Goal: Task Accomplishment & Management: Complete application form

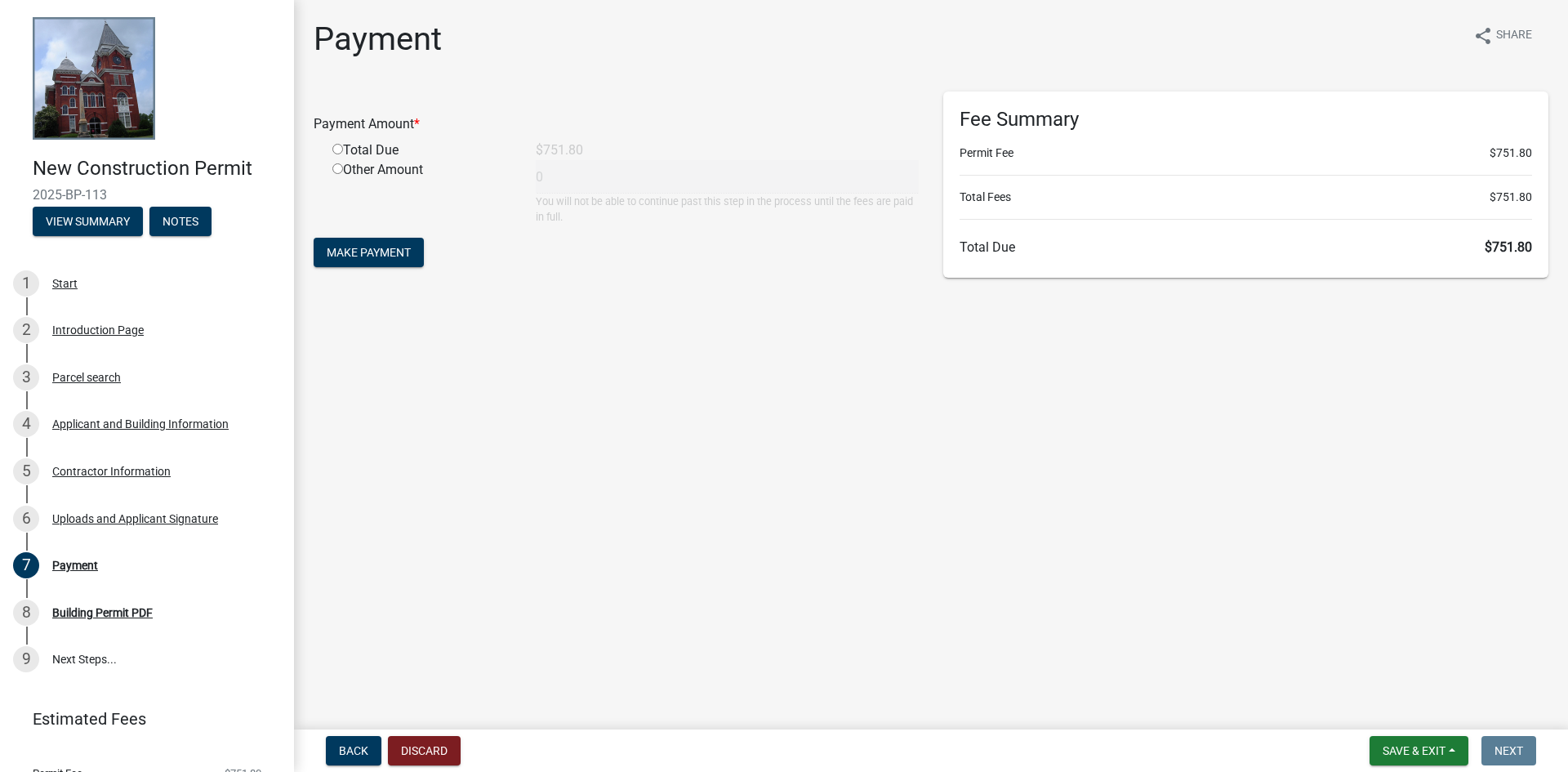
drag, startPoint x: 364, startPoint y: 160, endPoint x: 356, endPoint y: 168, distance: 11.3
click at [364, 161] on div "Other Amount" at bounding box center [421, 193] width 204 height 65
click at [338, 148] on input "radio" at bounding box center [337, 149] width 11 height 11
radio input "true"
type input "751.8"
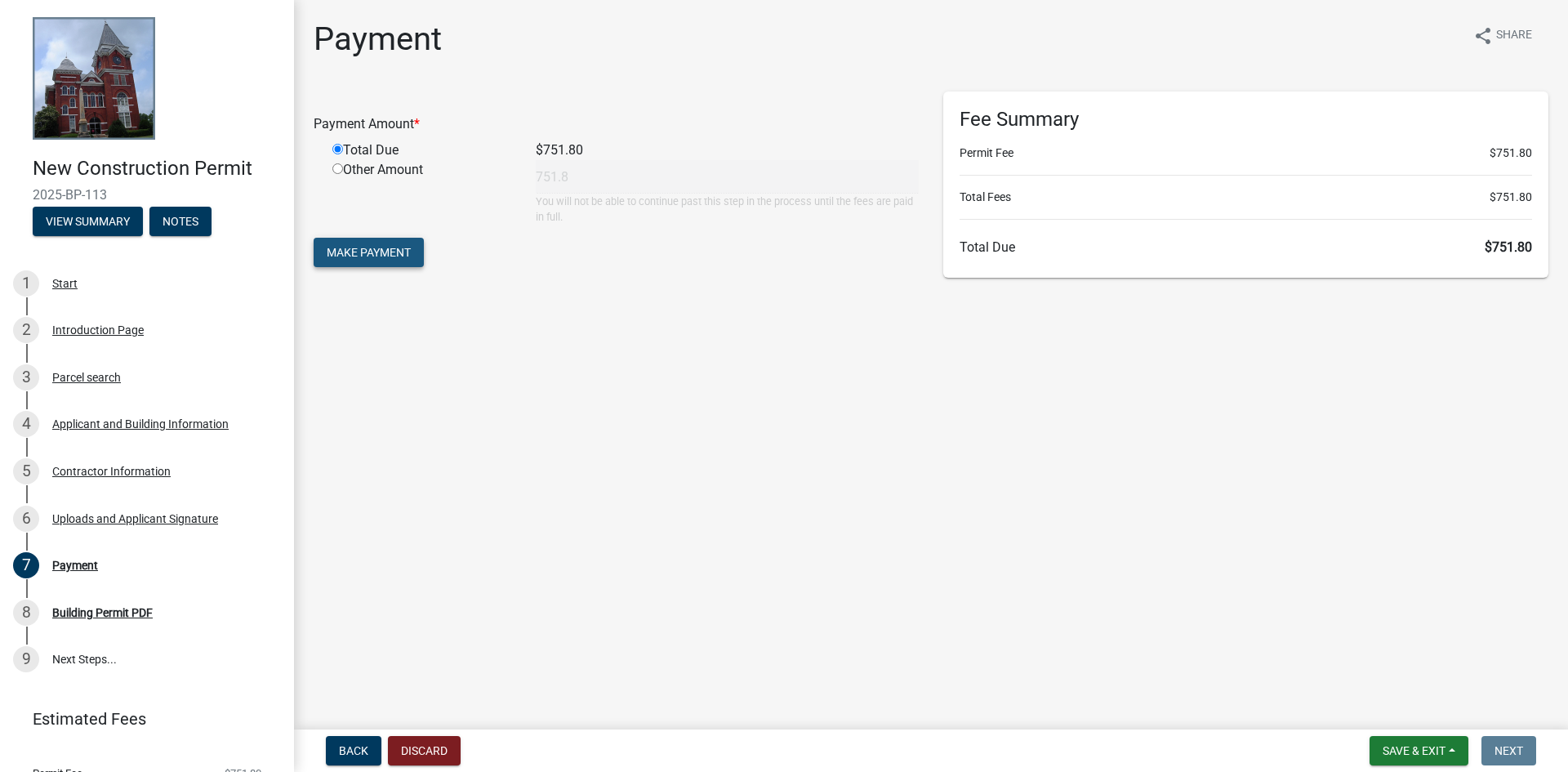
click at [372, 250] on span "Make Payment" at bounding box center [368, 253] width 84 height 13
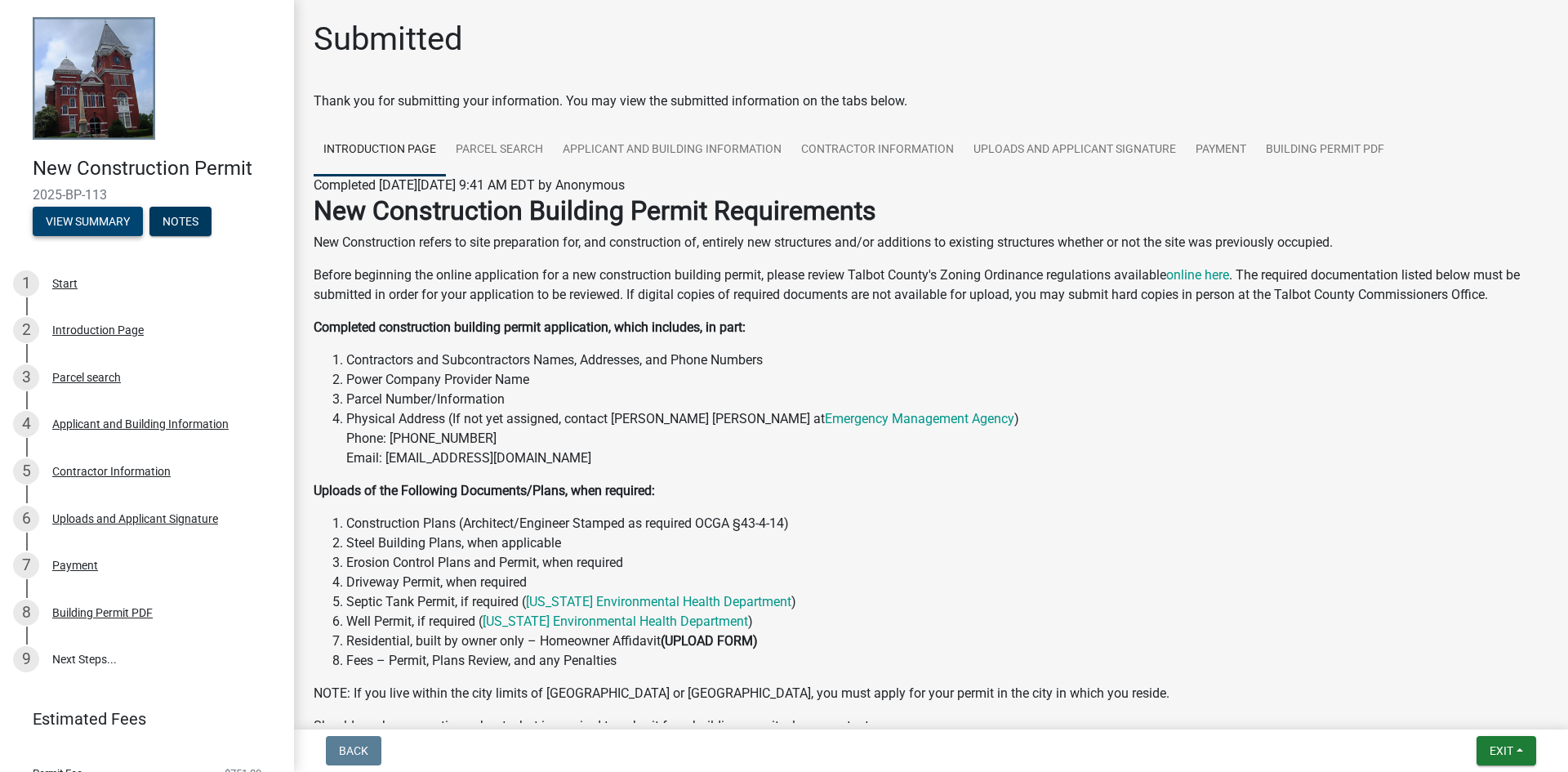
click at [100, 224] on button "View Summary" at bounding box center [87, 221] width 111 height 29
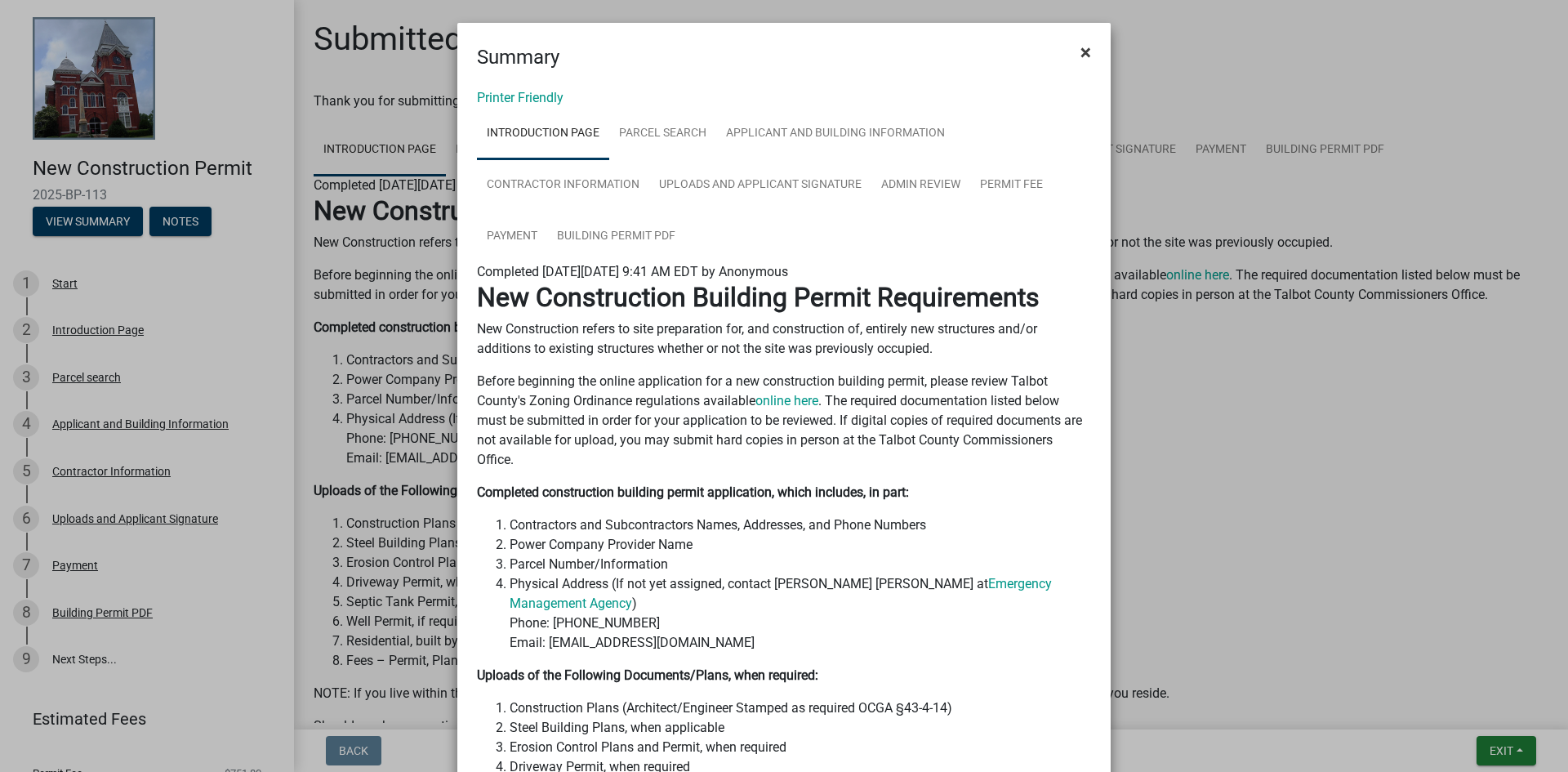
click at [1085, 38] on button "×" at bounding box center [1086, 52] width 37 height 46
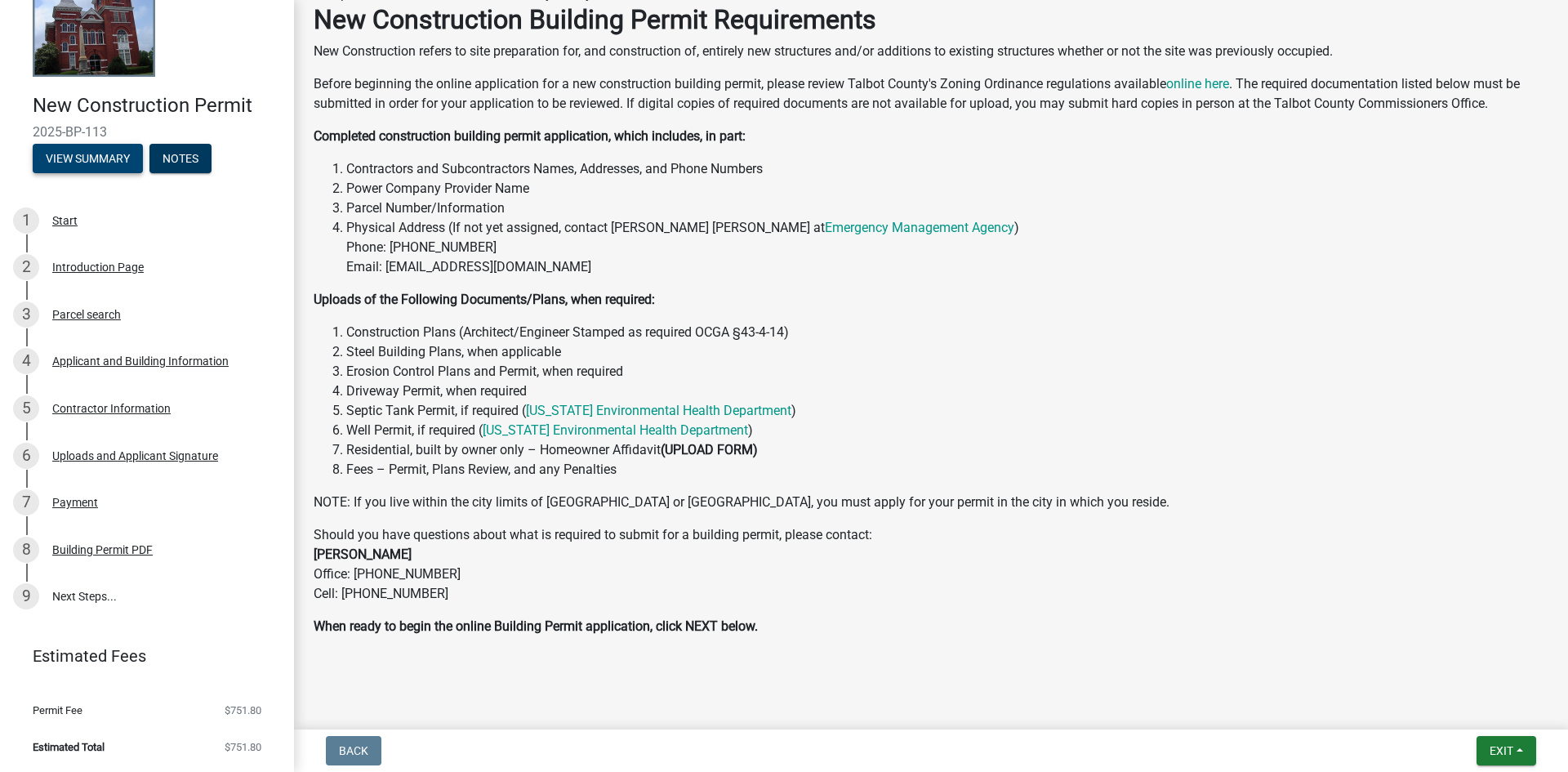
scroll to position [201, 0]
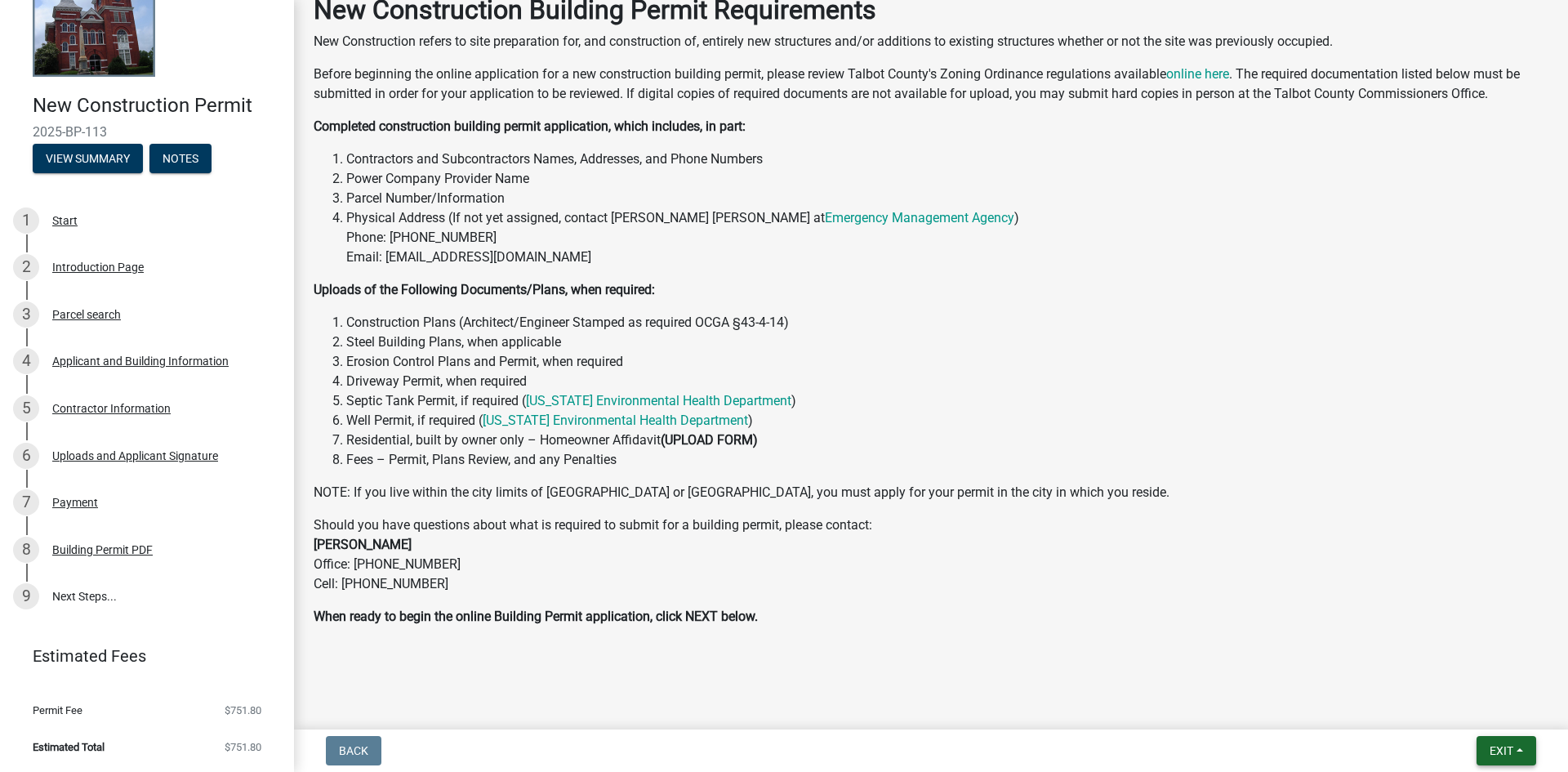
click at [1516, 751] on button "Exit" at bounding box center [1507, 750] width 60 height 29
click at [1444, 668] on button "Save" at bounding box center [1471, 669] width 130 height 39
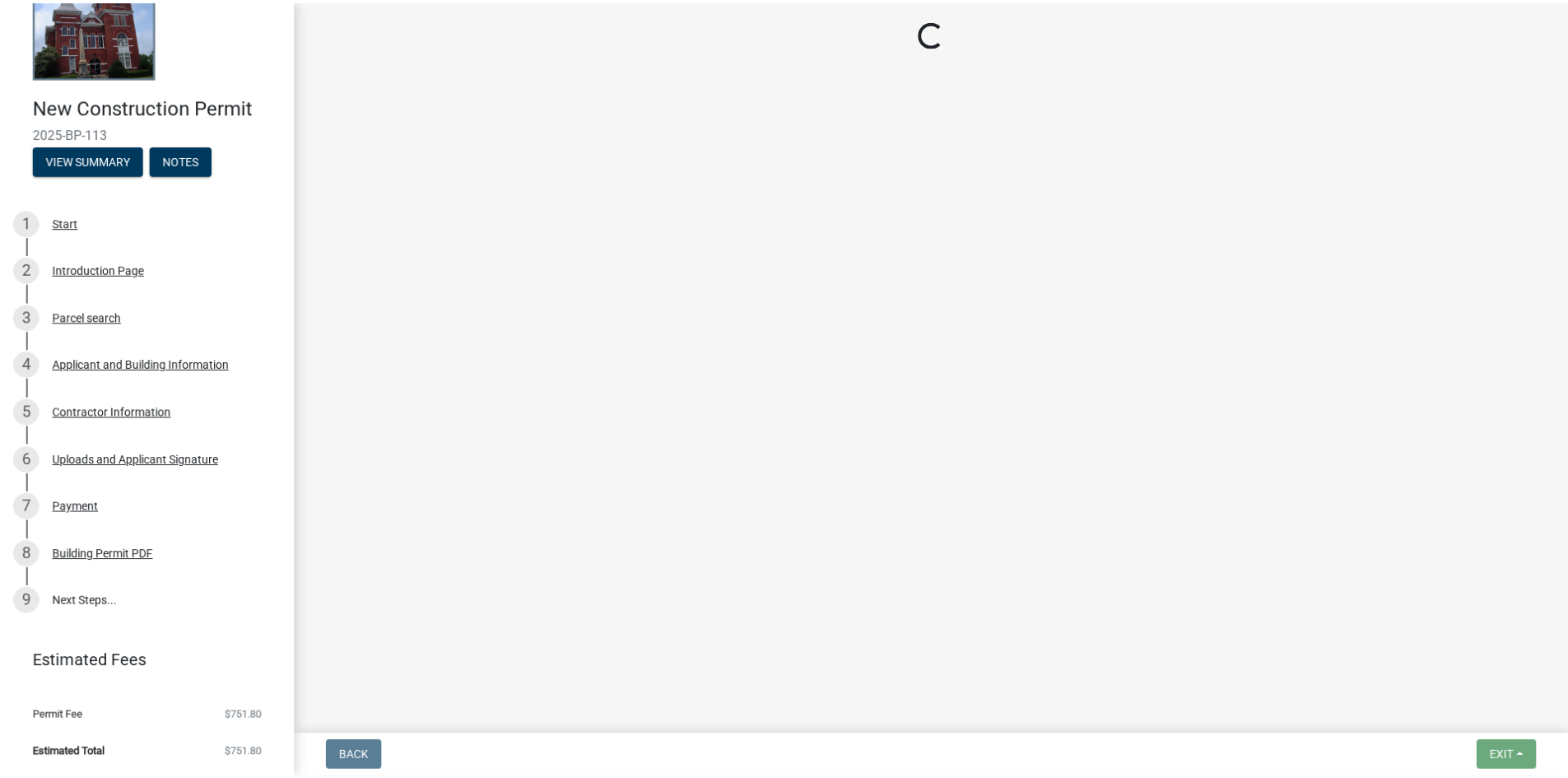
scroll to position [0, 0]
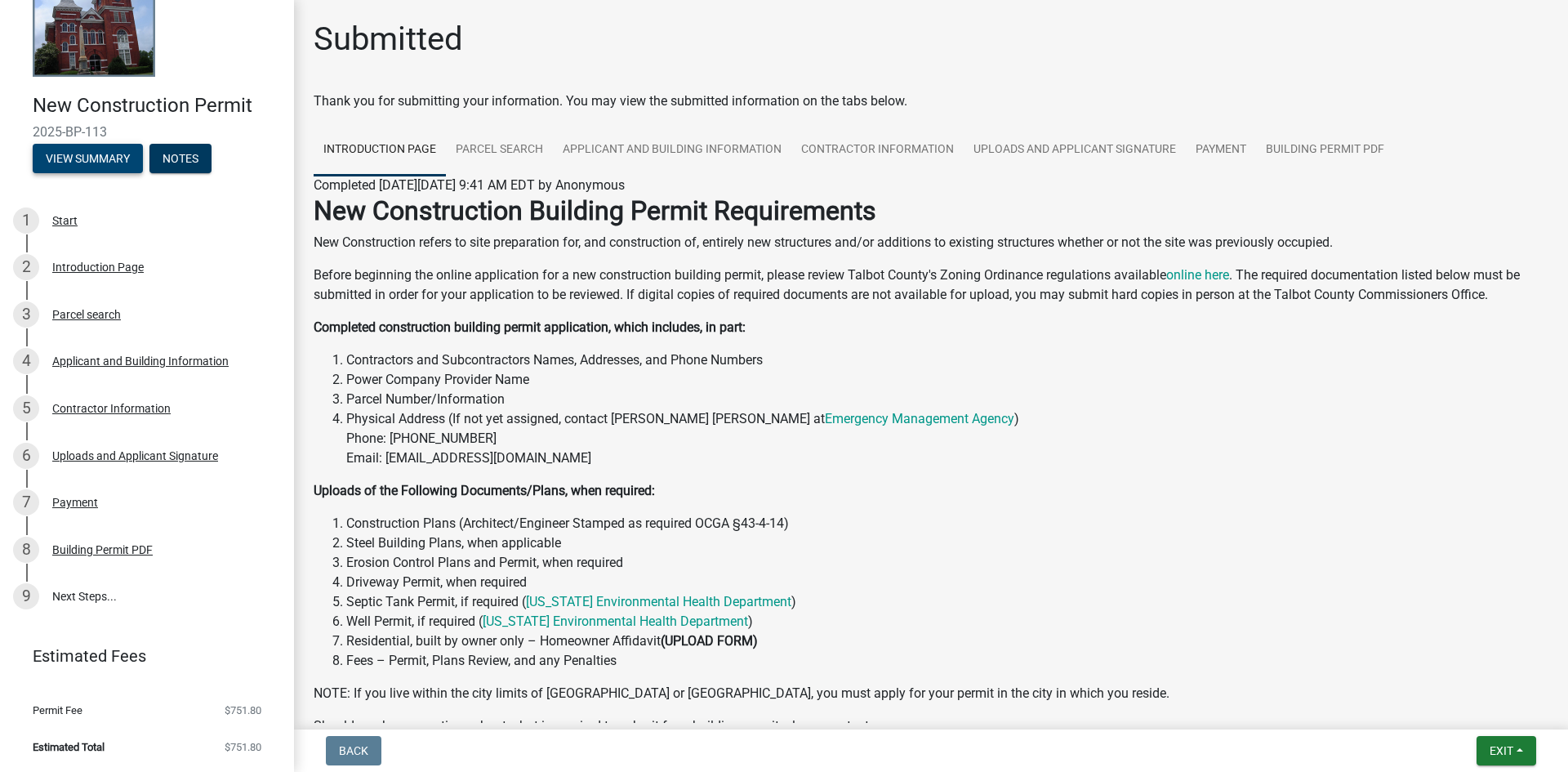
click at [85, 170] on button "View Summary" at bounding box center [87, 158] width 111 height 29
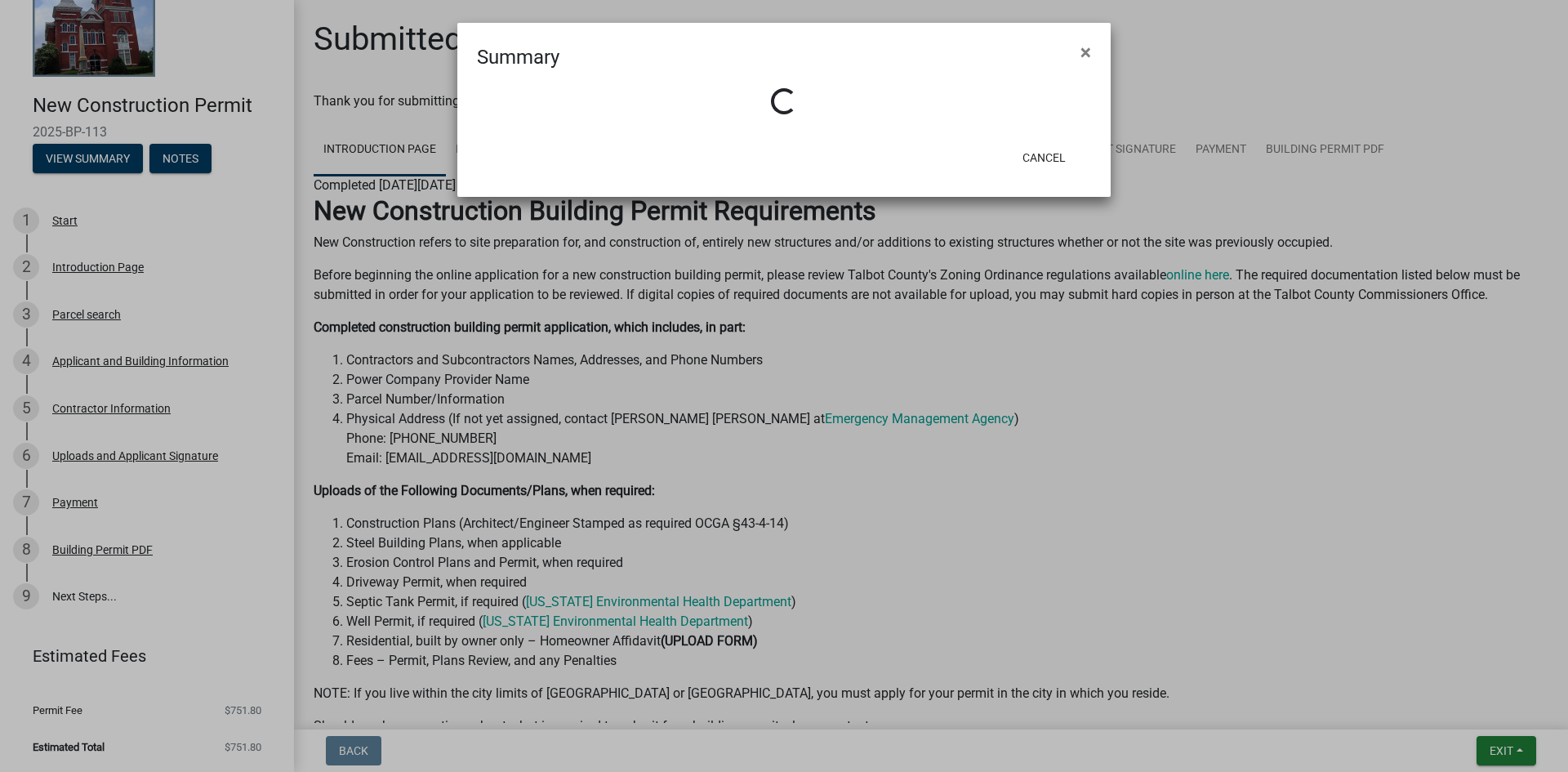
click at [80, 86] on ngb-modal-window "Summary × Loading... Cancel" at bounding box center [784, 386] width 1568 height 772
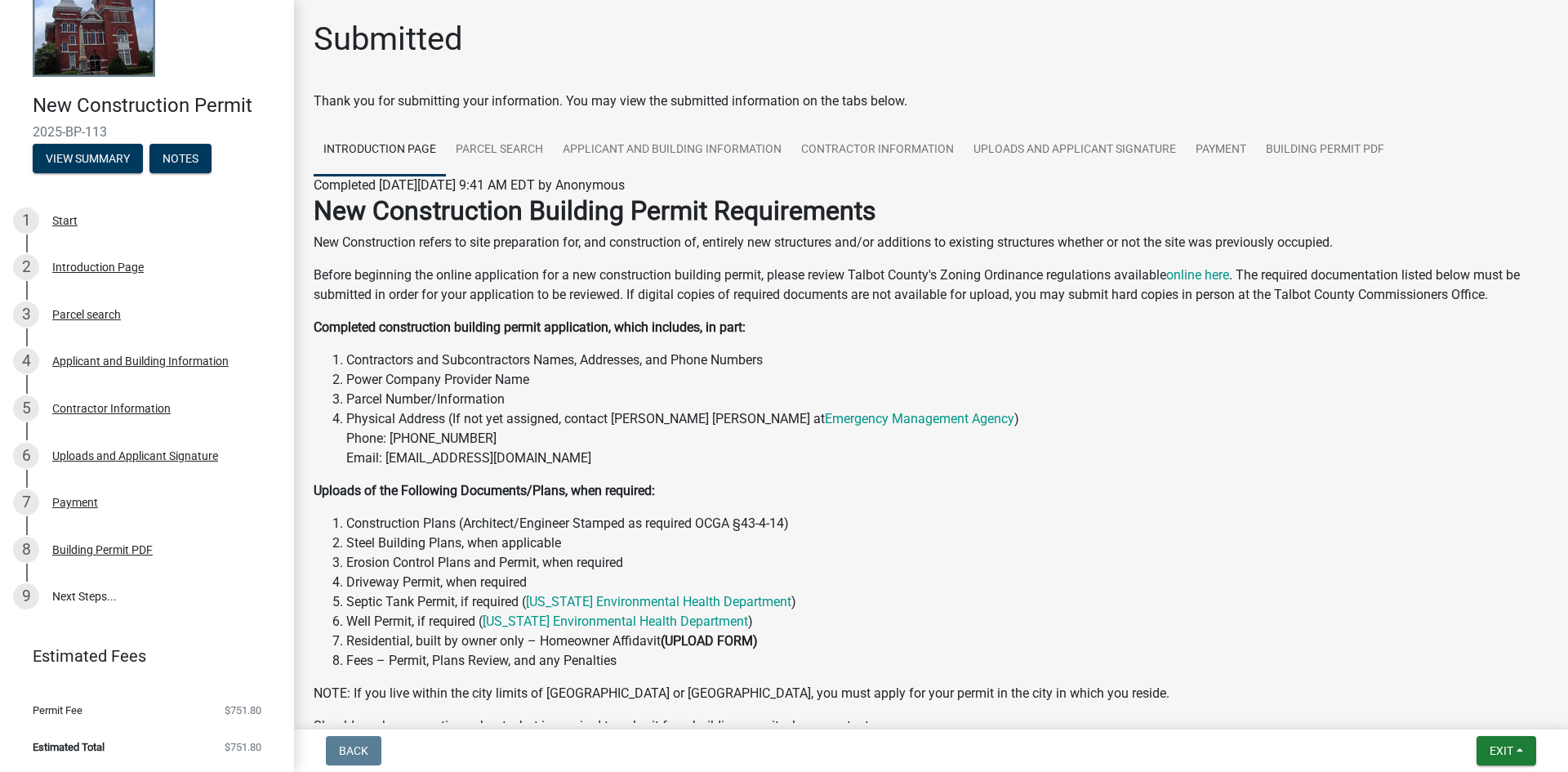
drag, startPoint x: 88, startPoint y: 55, endPoint x: 142, endPoint y: 65, distance: 54.9
click at [91, 55] on ngb-modal-window "Summary × Loading... Cancel" at bounding box center [784, 386] width 1568 height 772
click at [98, 129] on span "2025-BP-113" at bounding box center [146, 131] width 229 height 16
click at [83, 170] on button "View Summary" at bounding box center [87, 158] width 111 height 29
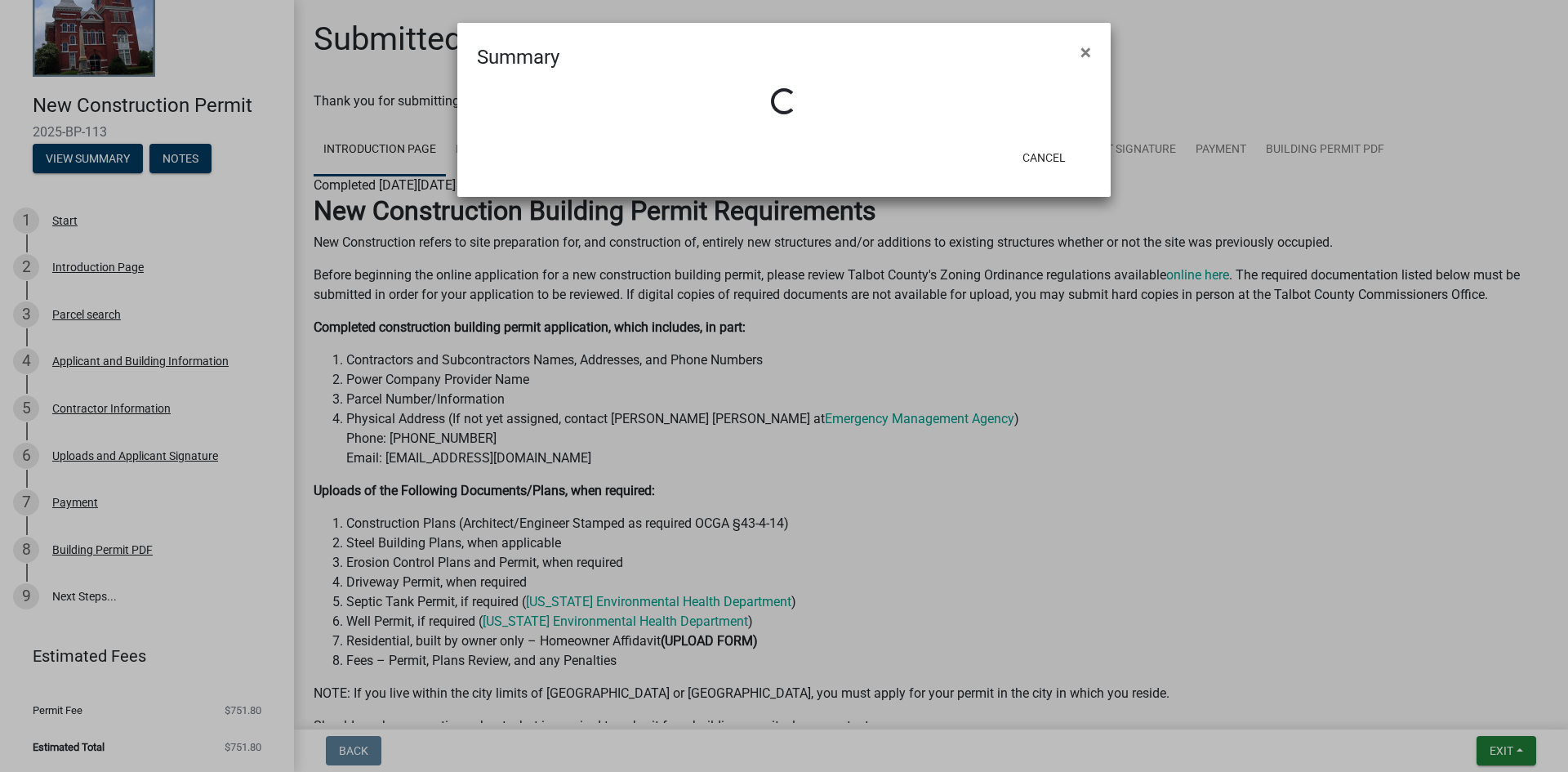
click at [86, 217] on ngb-modal-window "Summary × Loading... Cancel" at bounding box center [784, 386] width 1568 height 772
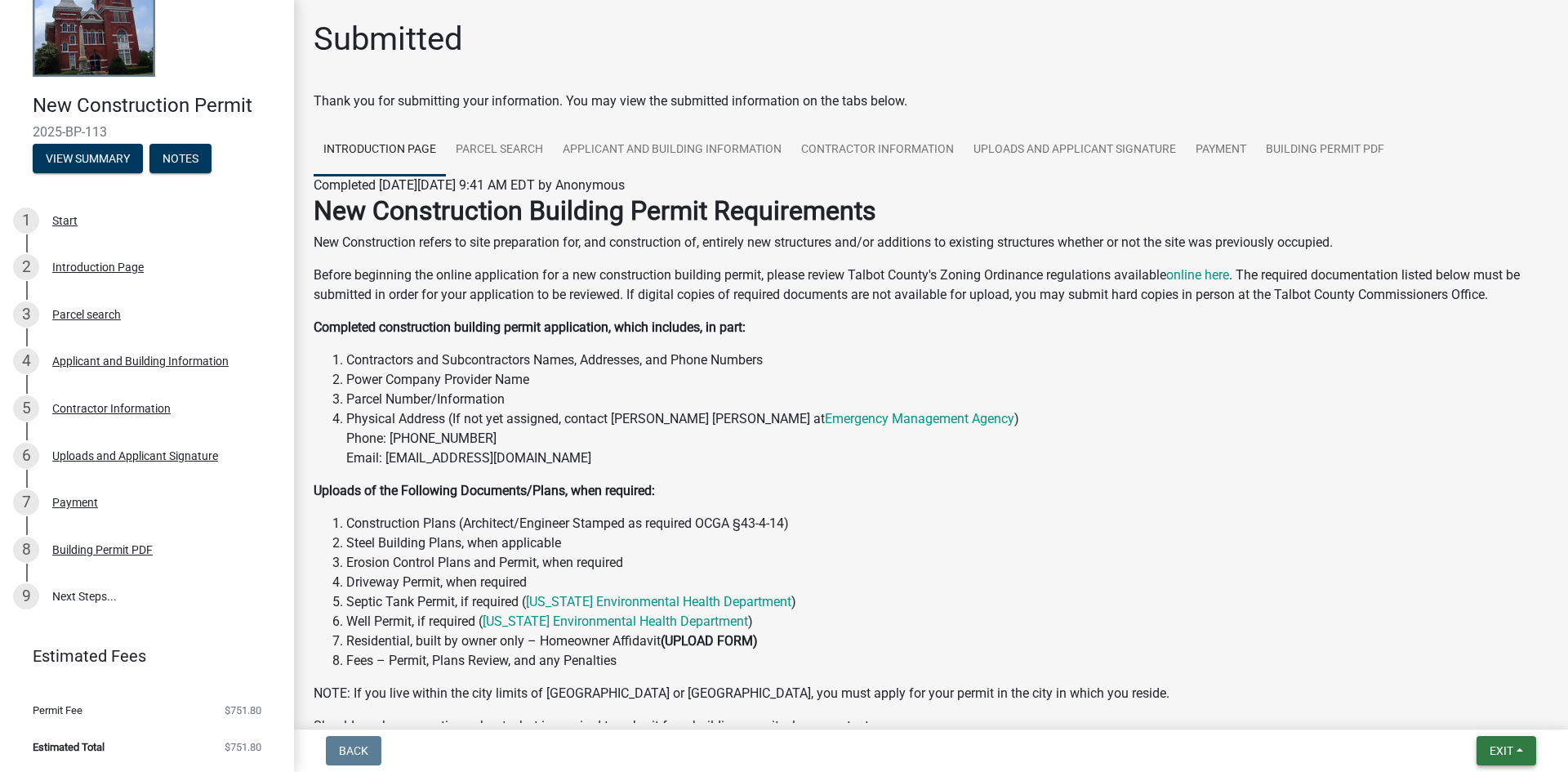
click at [1503, 755] on span "Exit" at bounding box center [1502, 751] width 24 height 13
click at [1489, 720] on button "Save & Exit" at bounding box center [1471, 708] width 130 height 39
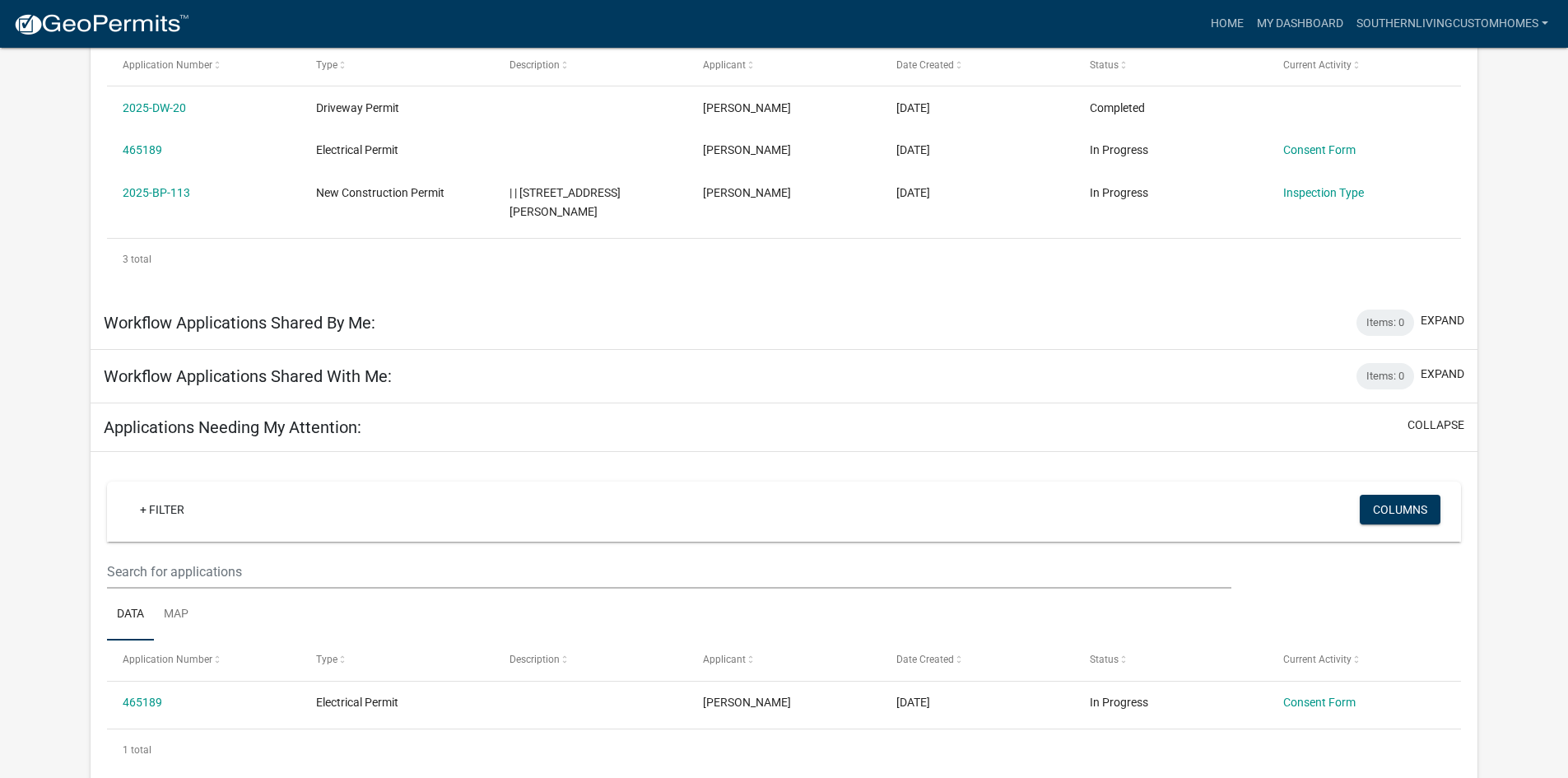
scroll to position [329, 0]
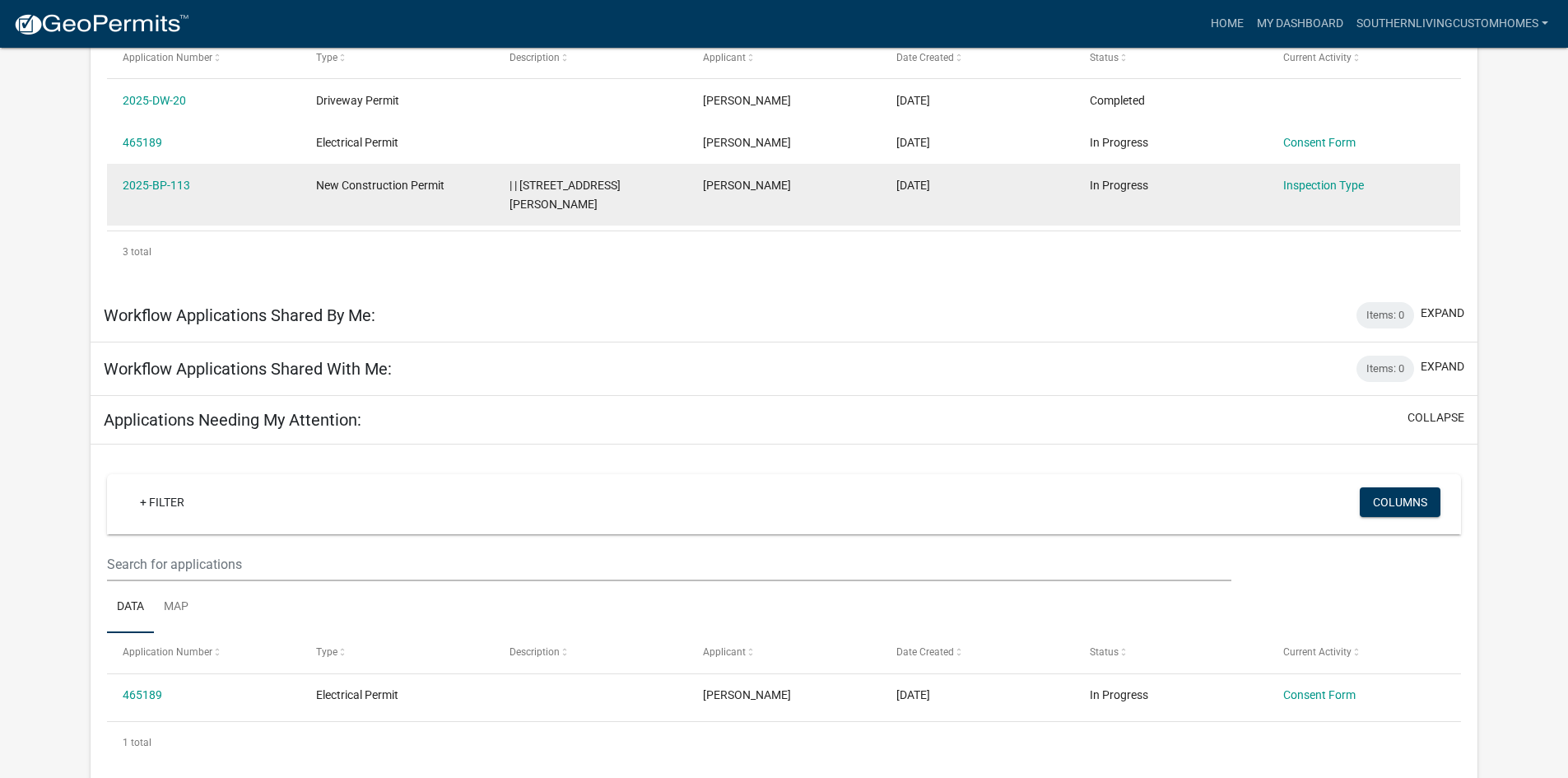
click at [383, 192] on div "New Construction Permit" at bounding box center [396, 185] width 162 height 19
click at [189, 192] on div "2025-BP-113" at bounding box center [203, 185] width 162 height 19
click at [167, 185] on link "2025-BP-113" at bounding box center [156, 185] width 68 height 13
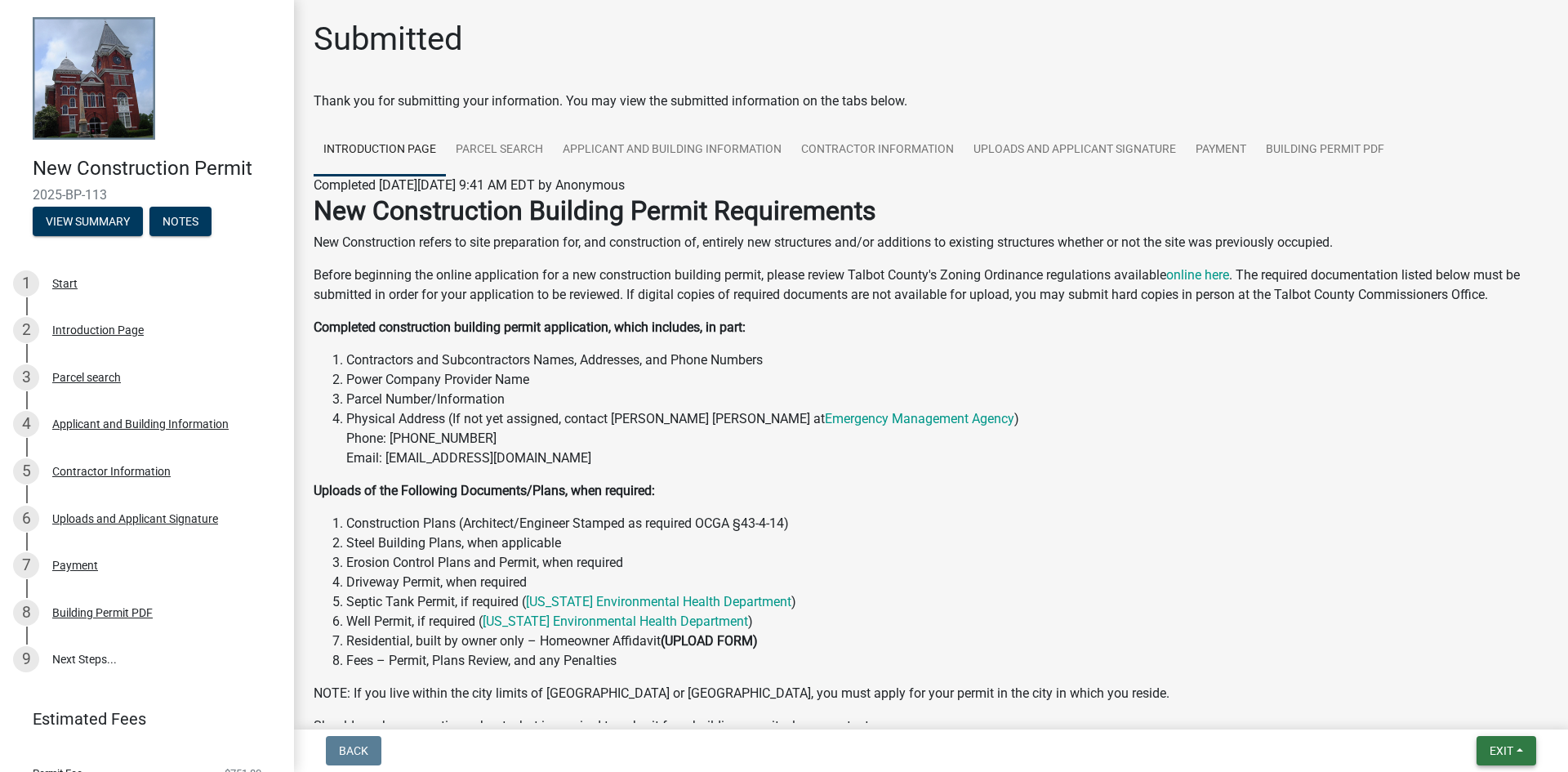
click at [1487, 750] on button "Exit" at bounding box center [1507, 750] width 60 height 29
click at [1487, 701] on button "Save & Exit" at bounding box center [1471, 708] width 130 height 39
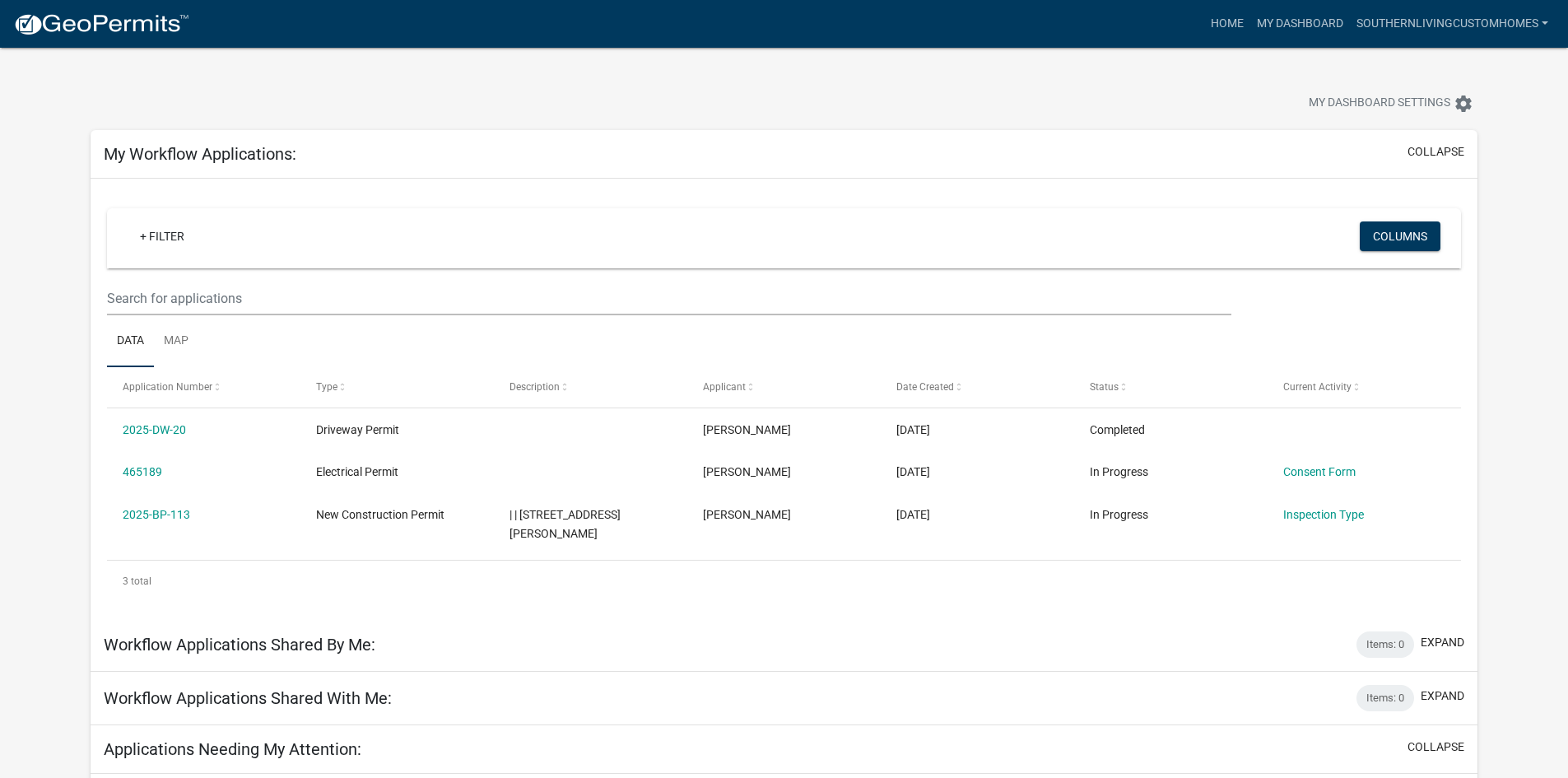
click at [317, 257] on div "+ Filter Columns" at bounding box center [784, 239] width 1339 height 60
click at [204, 255] on div "+ Filter" at bounding box center [561, 238] width 892 height 33
click at [162, 239] on link "+ Filter" at bounding box center [162, 235] width 71 height 29
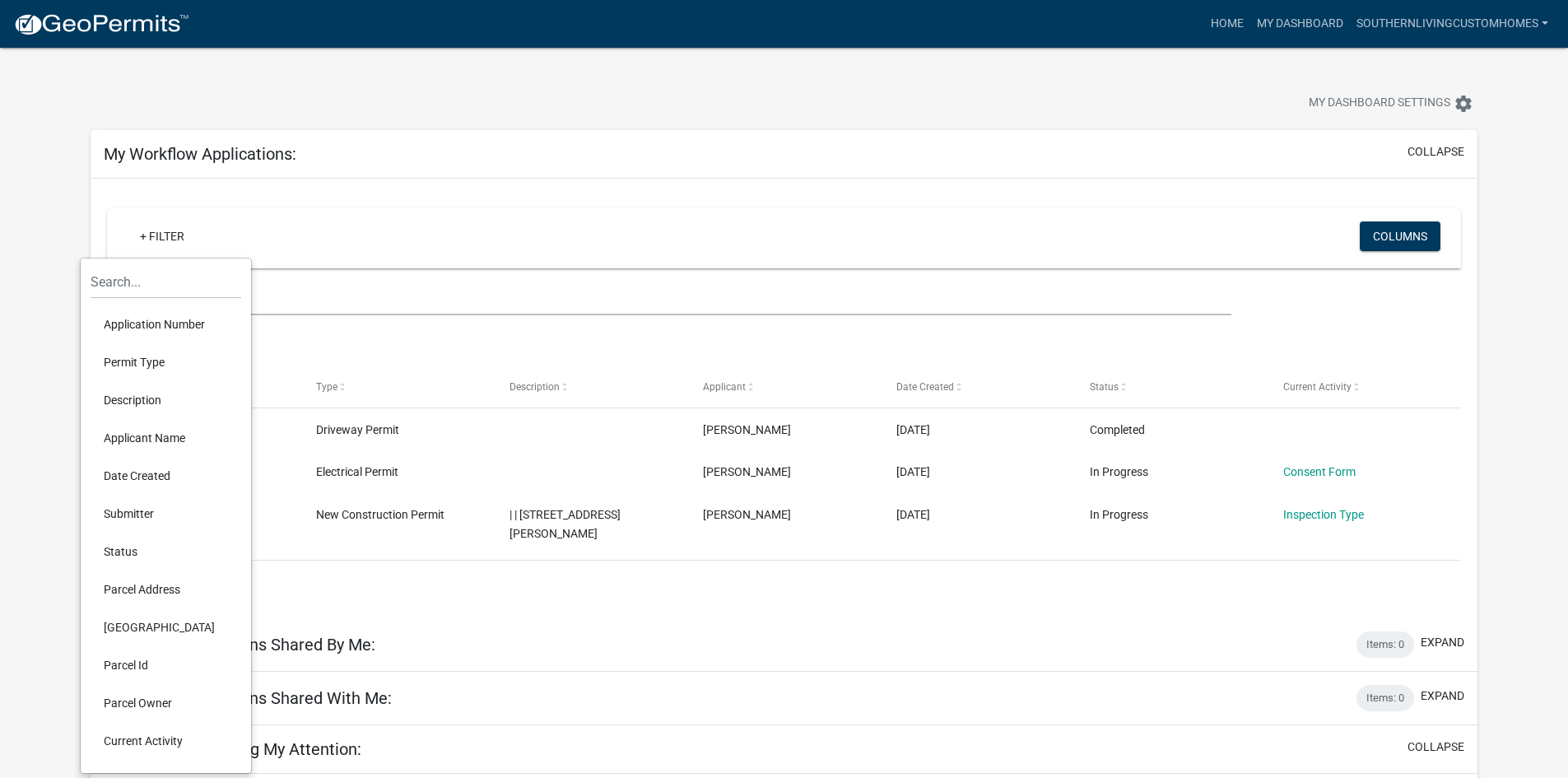
click at [437, 237] on div "+ Filter" at bounding box center [561, 238] width 892 height 33
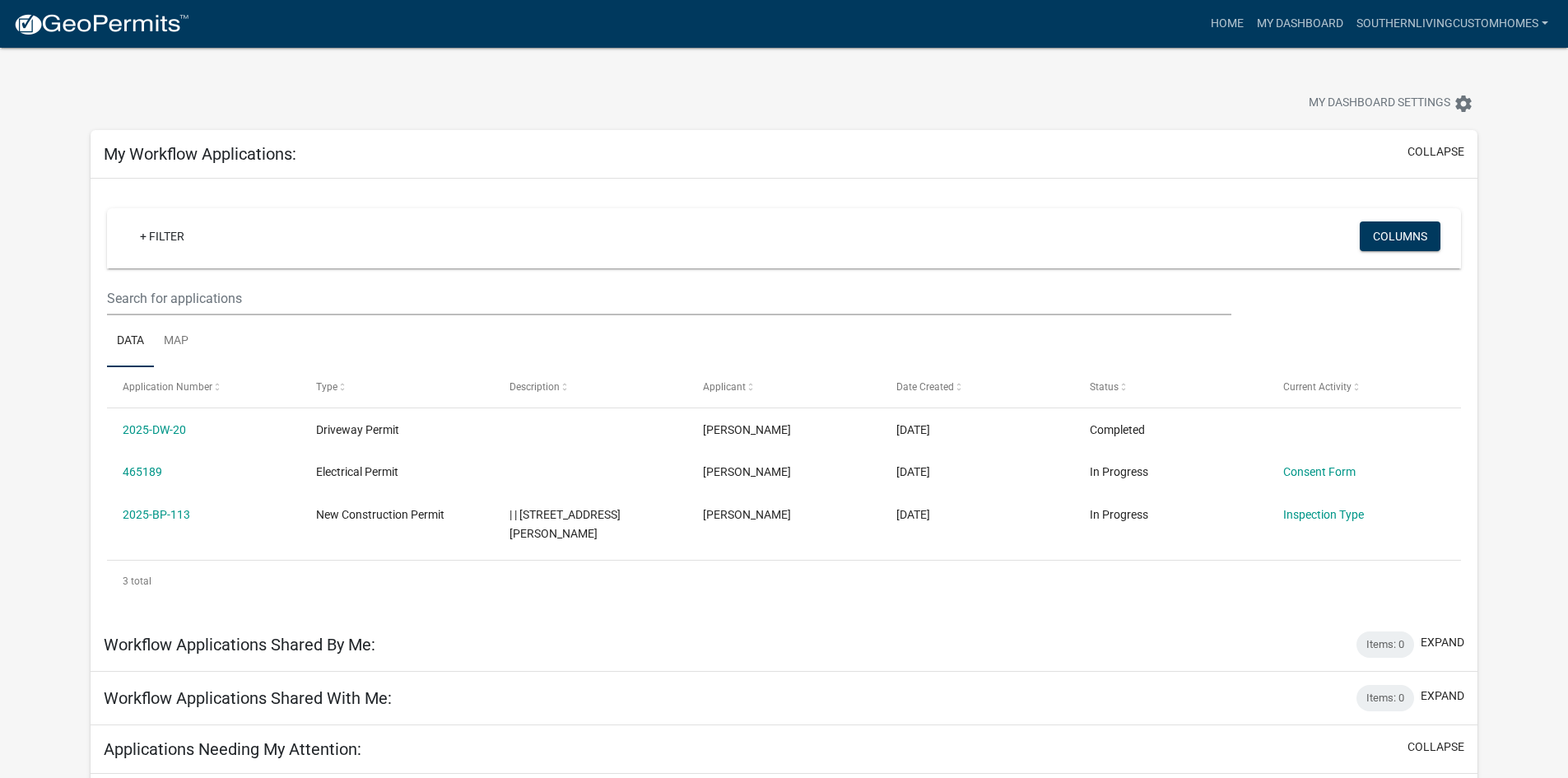
click at [1067, 173] on div "My Workflow Applications: collapse" at bounding box center [784, 154] width 1386 height 49
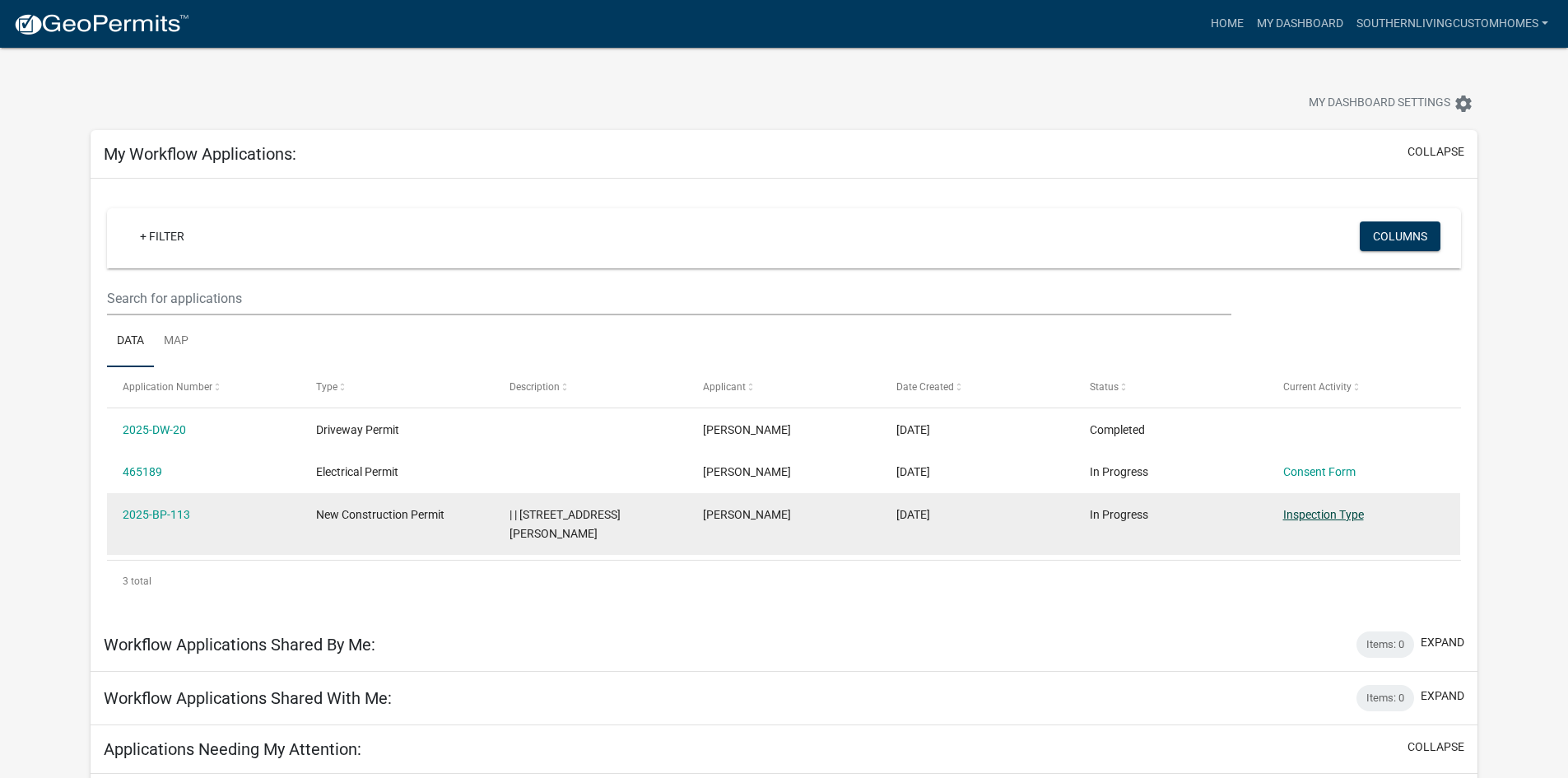
click at [1290, 520] on link "Inspection Type" at bounding box center [1324, 515] width 80 height 13
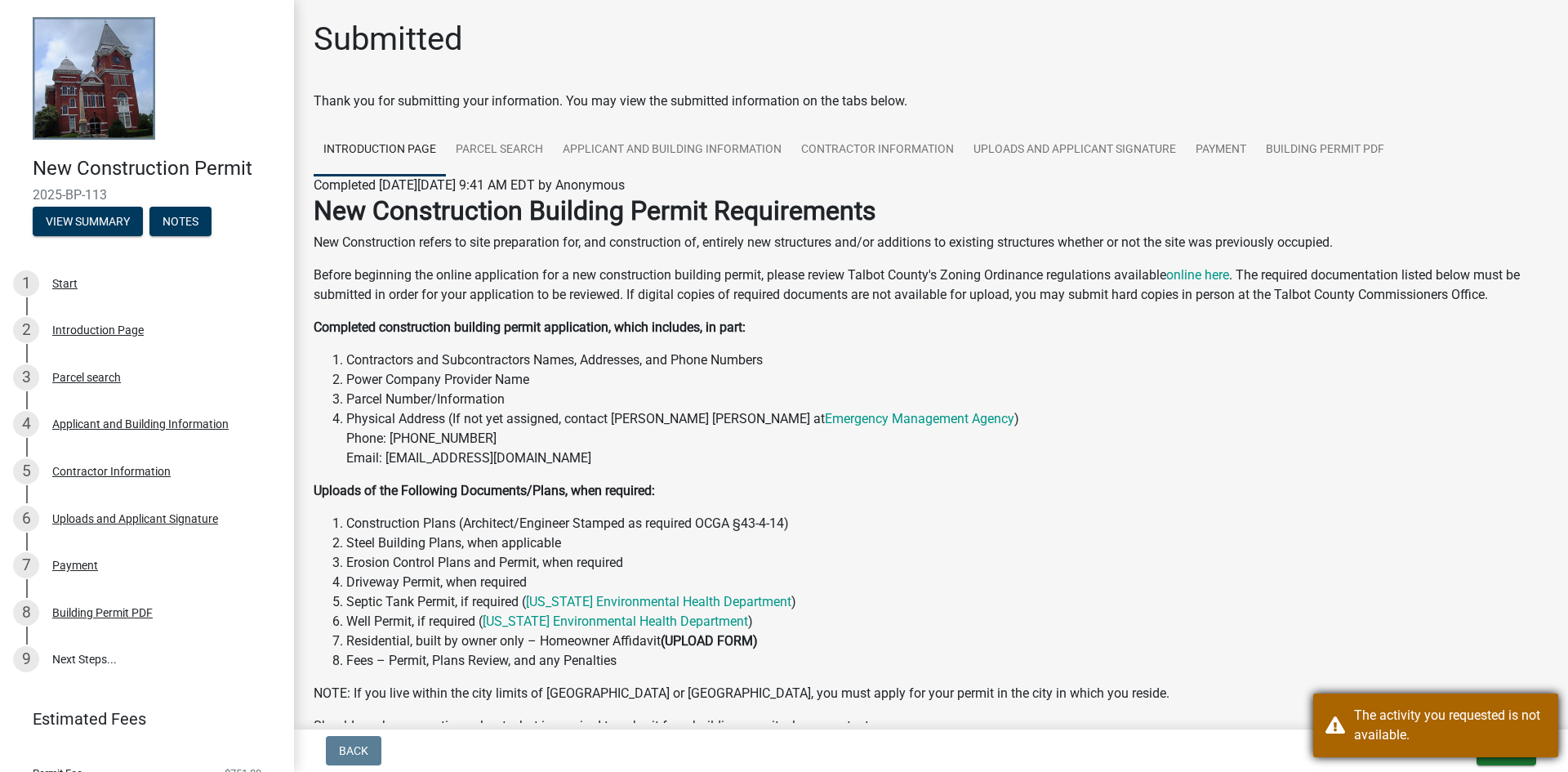
click at [1451, 737] on div "The activity you requested is not available." at bounding box center [1450, 725] width 192 height 39
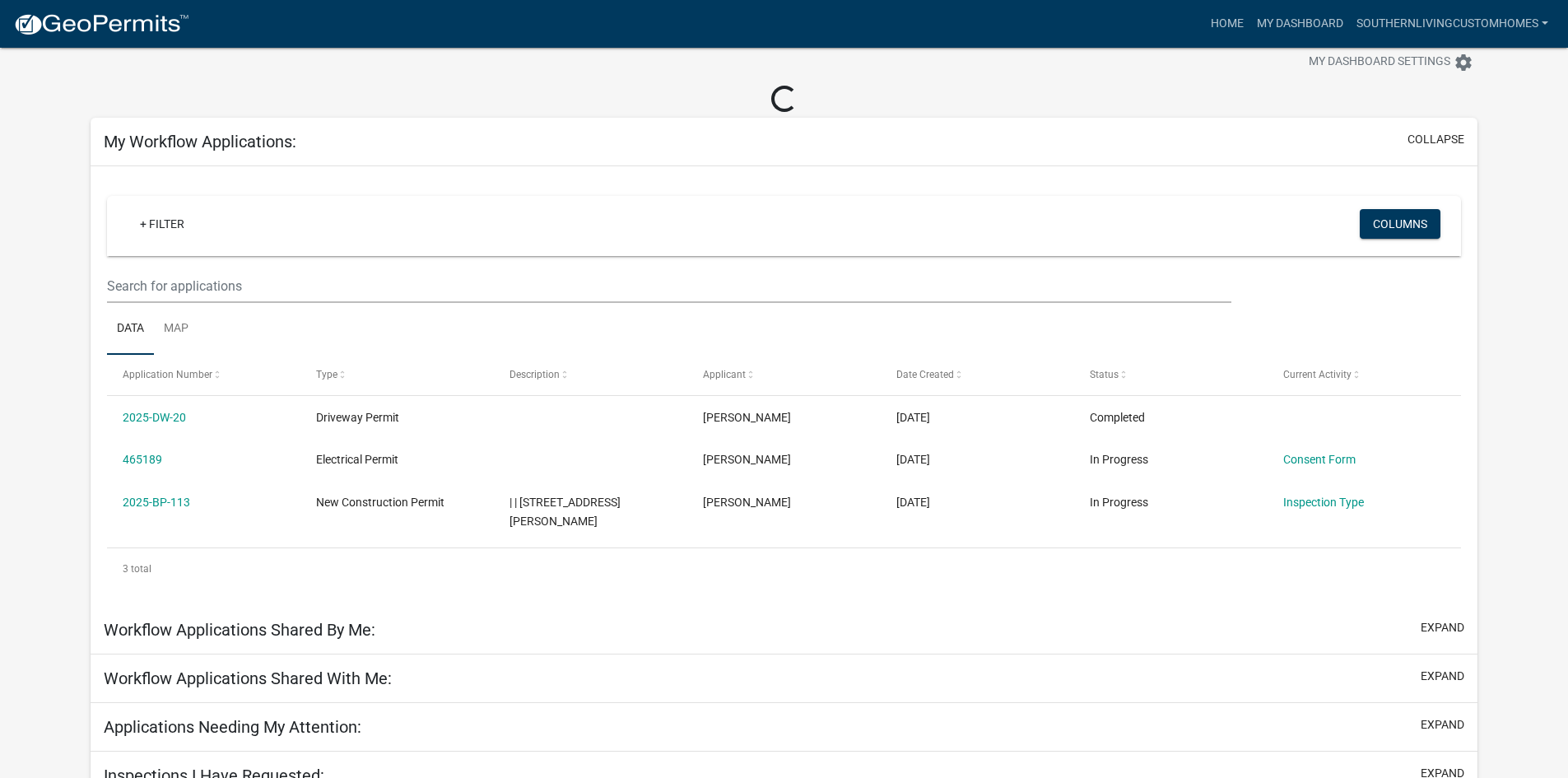
scroll to position [64, 0]
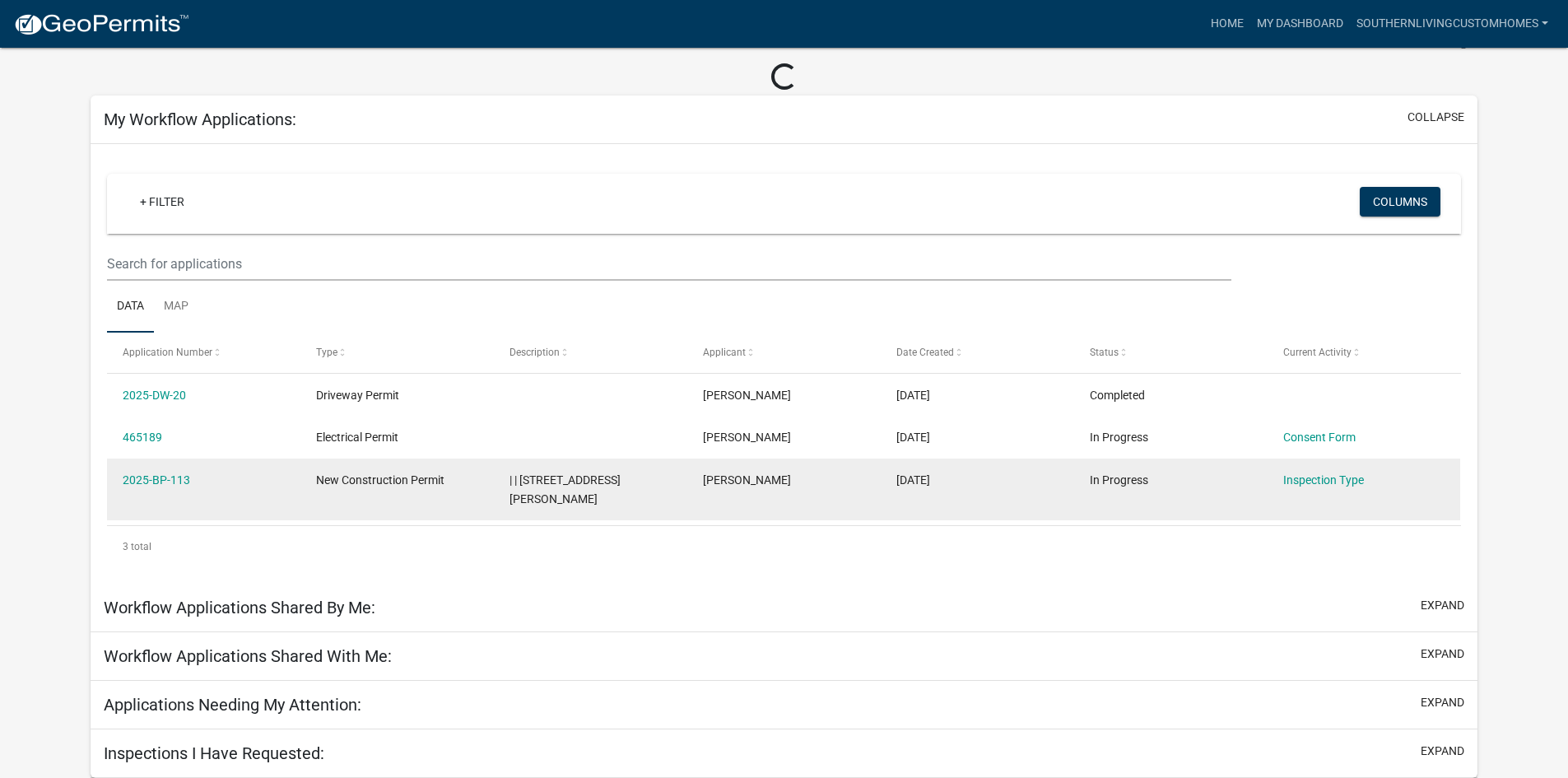
click at [625, 497] on div "| | 9250 Cartledge Rd, Box Springs, Ga 31801" at bounding box center [590, 489] width 162 height 38
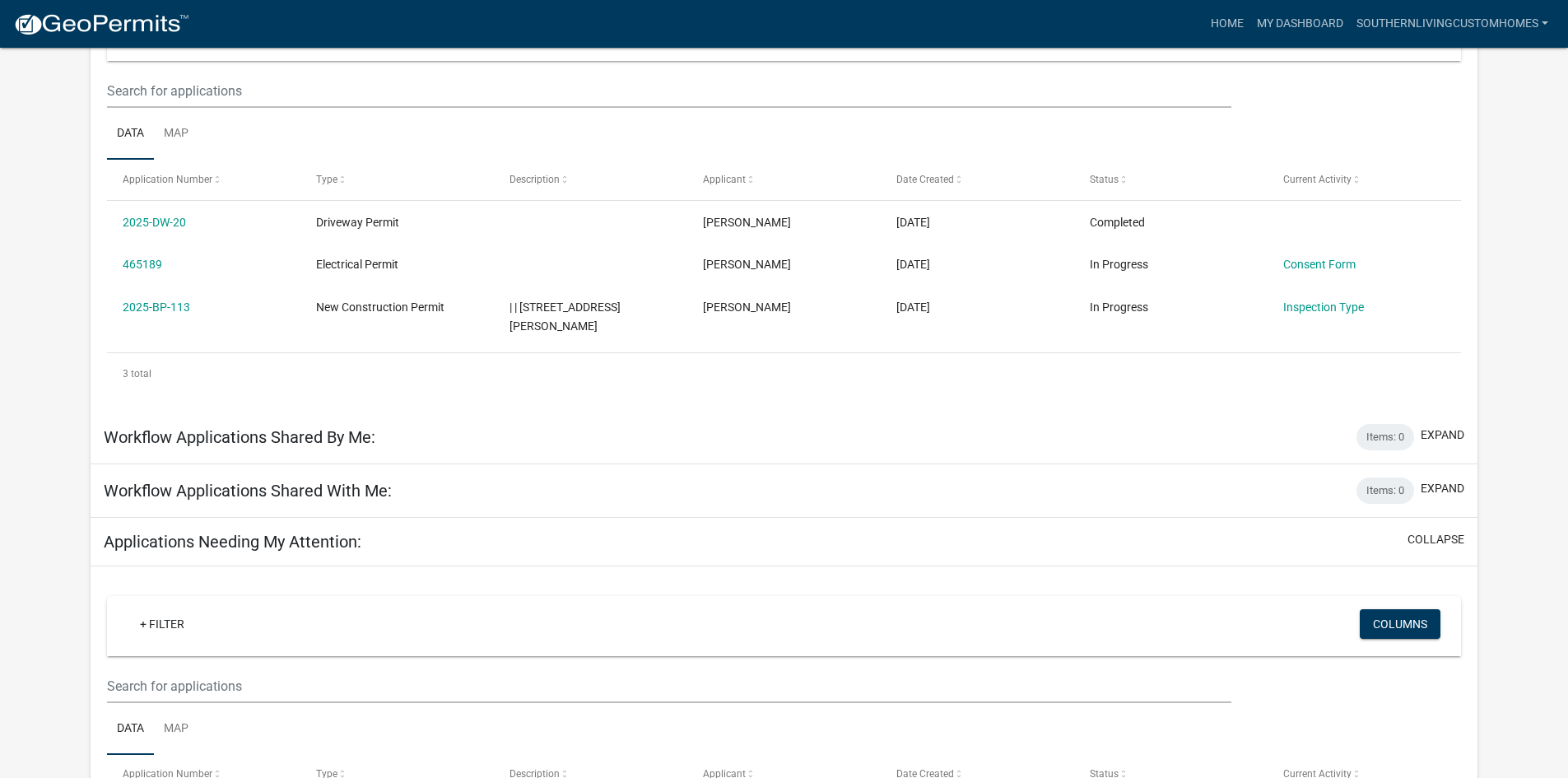
scroll to position [0, 0]
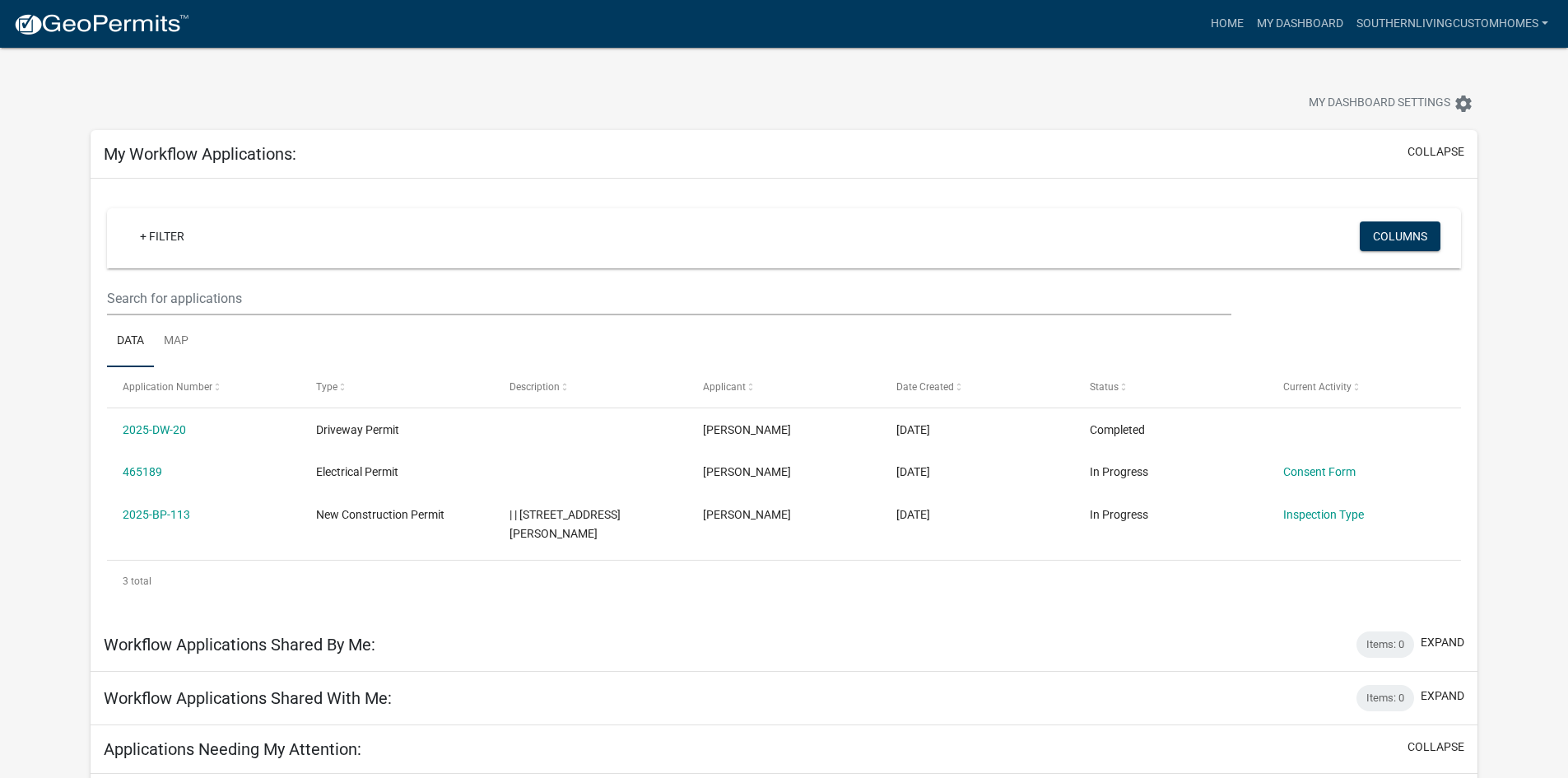
drag, startPoint x: 239, startPoint y: 63, endPoint x: 105, endPoint y: 114, distance: 143.4
click at [239, 63] on div "My Dashboard Settings settings" at bounding box center [784, 85] width 1411 height 75
